Goal: Information Seeking & Learning: Find specific fact

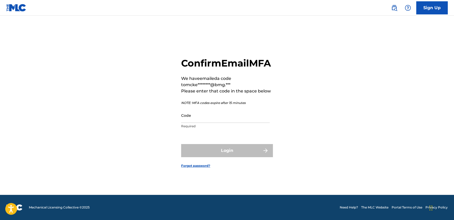
click at [205, 123] on input "Code" at bounding box center [225, 115] width 89 height 15
click at [211, 123] on input "Code" at bounding box center [225, 115] width 89 height 15
paste input "210967"
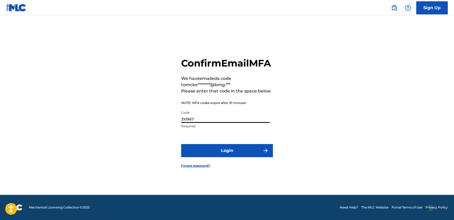
type input "210967"
click at [221, 153] on button "Login" at bounding box center [227, 150] width 92 height 13
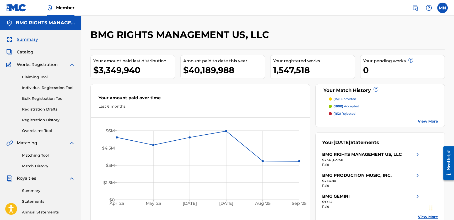
click at [26, 52] on span "Catalog" at bounding box center [25, 52] width 17 height 6
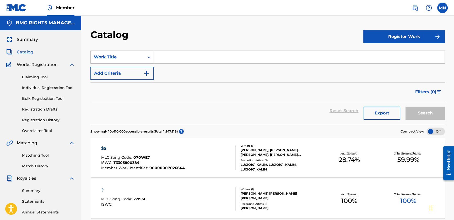
click at [173, 57] on input "Search Form" at bounding box center [299, 57] width 291 height 13
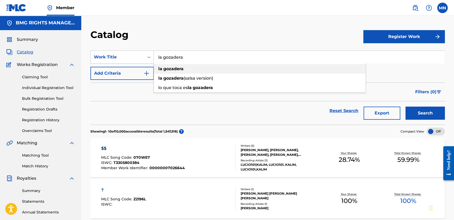
type input "la gozadera"
click at [204, 71] on div "la gozadera" at bounding box center [260, 68] width 212 height 9
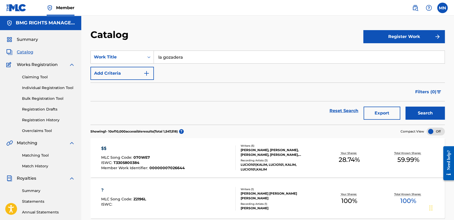
click at [421, 116] on button "Search" at bounding box center [425, 113] width 39 height 13
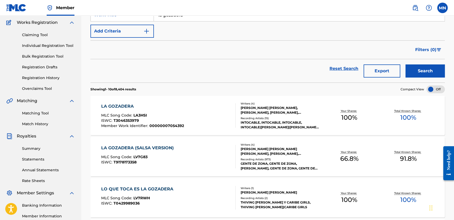
scroll to position [47, 0]
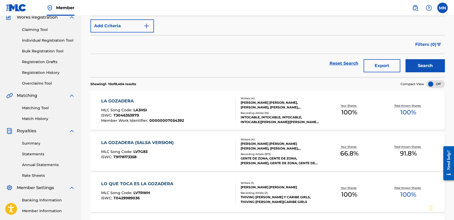
click at [131, 109] on span "MLC Song Code :" at bounding box center [117, 110] width 32 height 5
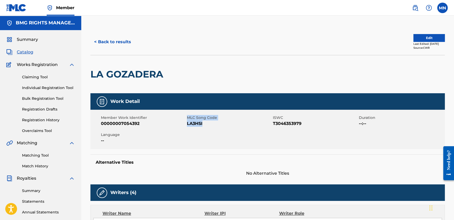
drag, startPoint x: 185, startPoint y: 123, endPoint x: 205, endPoint y: 123, distance: 19.1
click at [205, 123] on div "Member Work Identifier 00000007054392 MLC Song Code LA3HSI ISWC T3046353979 Dur…" at bounding box center [267, 129] width 355 height 39
click at [205, 123] on span "LA3HSI" at bounding box center [229, 124] width 85 height 6
drag, startPoint x: 204, startPoint y: 123, endPoint x: 188, endPoint y: 124, distance: 15.7
click at [188, 124] on span "LA3HSI" at bounding box center [229, 124] width 85 height 6
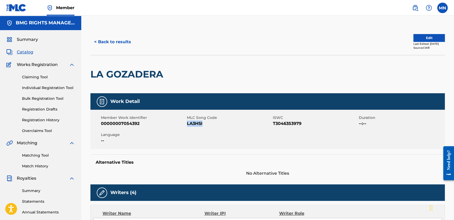
copy span "LA3HSI"
click at [111, 45] on button "< Back to results" at bounding box center [112, 41] width 44 height 13
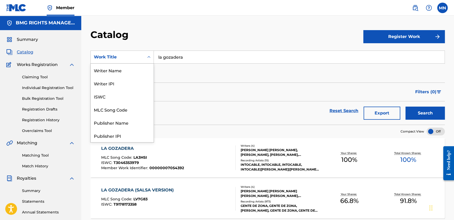
click at [130, 56] on div "Work Title" at bounding box center [117, 57] width 47 height 6
click at [122, 109] on div "MLC Song Code" at bounding box center [122, 109] width 63 height 13
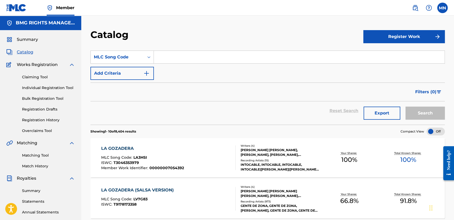
drag, startPoint x: 182, startPoint y: 62, endPoint x: 186, endPoint y: 62, distance: 4.7
click at [182, 62] on input "Search Form" at bounding box center [299, 57] width 291 height 13
paste input "LV7R3Q"
type input "LV7R3Q"
click at [431, 114] on button "Search" at bounding box center [425, 113] width 39 height 13
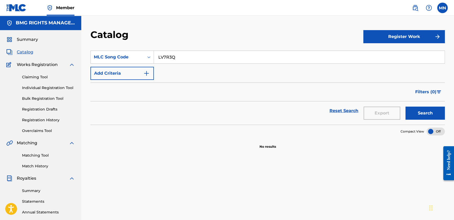
drag, startPoint x: 181, startPoint y: 58, endPoint x: 120, endPoint y: 45, distance: 62.1
click at [120, 45] on section "SearchWithCriteria30f2e40f-6cd3-4cdf-94b5-820ab44a6343 MLC Song Code LV7R3Q Add…" at bounding box center [267, 84] width 355 height 81
click at [131, 53] on div "MLC Song Code" at bounding box center [118, 57] width 54 height 10
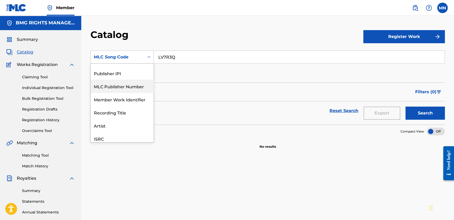
scroll to position [55, 0]
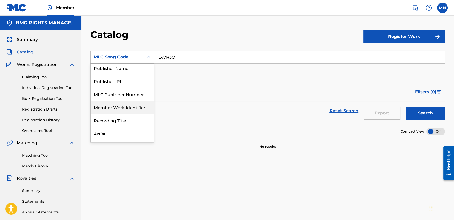
click at [113, 121] on div "Recording Title" at bounding box center [122, 120] width 63 height 13
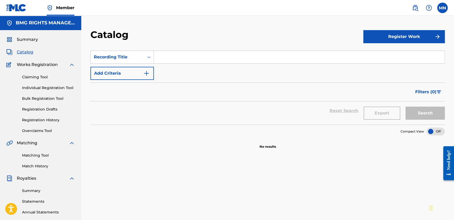
click at [174, 55] on input "Search Form" at bounding box center [299, 57] width 291 height 13
type input ";"
type input "LA GOZADERA"
click at [424, 111] on button "Search" at bounding box center [425, 113] width 39 height 13
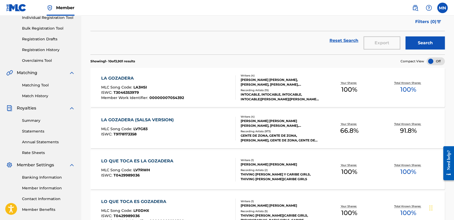
scroll to position [71, 0]
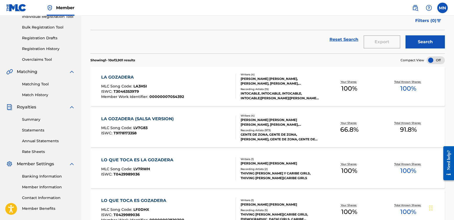
click at [152, 81] on div "LA GOZADERA MLC Song Code : LA3HSI ISWC : T3046353979 Member Work Identifier : …" at bounding box center [142, 86] width 83 height 25
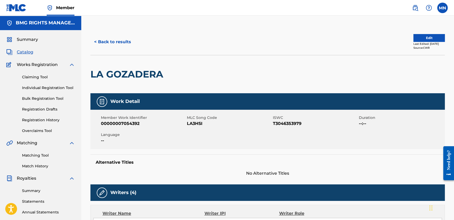
click at [108, 40] on button "< Back to results" at bounding box center [112, 41] width 44 height 13
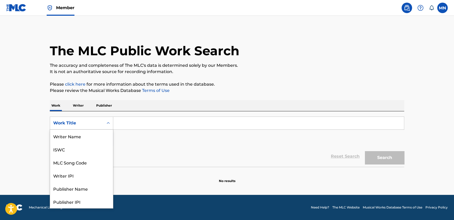
click at [104, 126] on div "Search Form" at bounding box center [108, 123] width 9 height 9
click at [86, 139] on div "MLC Song Code" at bounding box center [81, 136] width 63 height 13
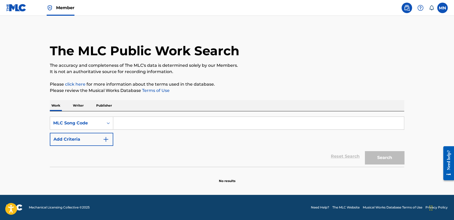
click at [133, 123] on input "Search Form" at bounding box center [258, 123] width 291 height 13
paste input "LV7R3Q"
type input "LV7R3Q"
click at [371, 158] on button "Search" at bounding box center [384, 157] width 39 height 13
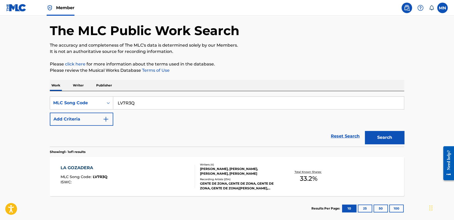
scroll to position [49, 0]
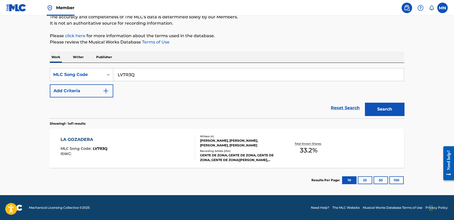
click at [249, 142] on div "[PERSON_NAME], [PERSON_NAME], [PERSON_NAME], [PERSON_NAME]" at bounding box center [239, 142] width 79 height 9
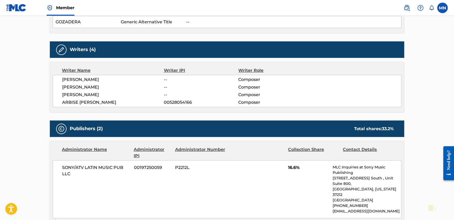
scroll to position [47, 0]
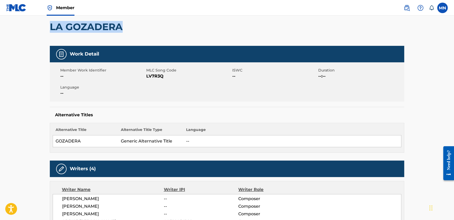
drag, startPoint x: 52, startPoint y: 26, endPoint x: 127, endPoint y: 30, distance: 74.6
click at [127, 30] on div "LA GOZADERA" at bounding box center [227, 27] width 355 height 38
copy h2 "LA GOZADERA"
drag, startPoint x: 145, startPoint y: 76, endPoint x: 164, endPoint y: 78, distance: 18.5
click at [164, 78] on div "Member Work Identifier -- MLC Song Code LV7R3Q ISWC -- Duration --:-- Language …" at bounding box center [227, 81] width 355 height 39
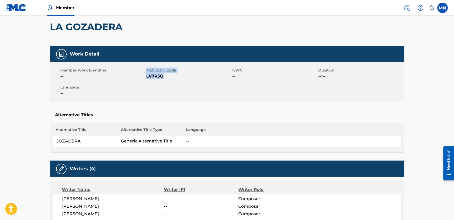
click at [166, 78] on span "LV7R3Q" at bounding box center [188, 76] width 85 height 6
drag, startPoint x: 164, startPoint y: 77, endPoint x: 147, endPoint y: 75, distance: 17.9
click at [147, 75] on span "LV7R3Q" at bounding box center [188, 76] width 85 height 6
copy span "LV7R3Q"
click at [168, 105] on div "Work Detail Member Work Identifier -- MLC Song Code LV7R3Q ISWC -- Duration --:…" at bounding box center [227, 99] width 355 height 107
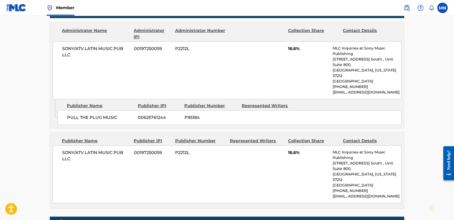
scroll to position [191, 0]
